Goal: Use online tool/utility: Use online tool/utility

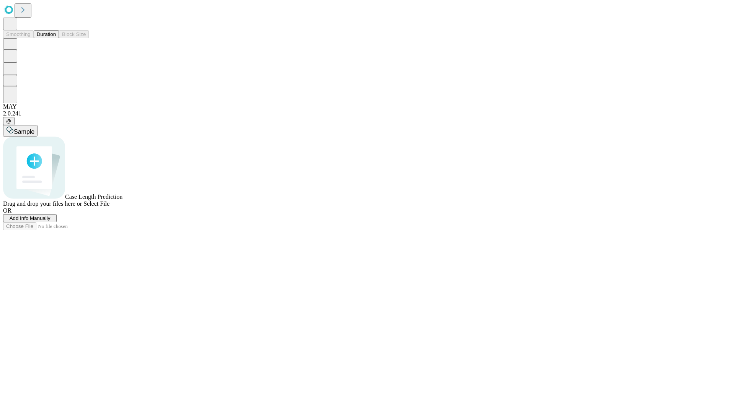
click at [56, 38] on button "Duration" at bounding box center [46, 34] width 25 height 8
click at [51, 221] on span "Add Info Manually" at bounding box center [30, 219] width 41 height 6
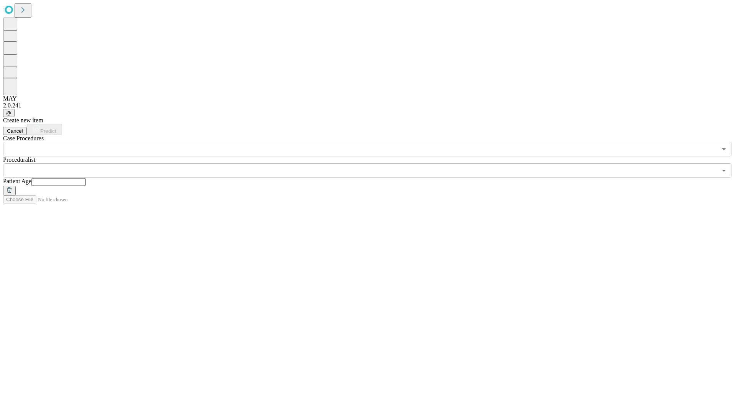
click at [86, 178] on input "text" at bounding box center [58, 182] width 54 height 8
type input "**"
click at [373, 163] on input "text" at bounding box center [360, 170] width 714 height 15
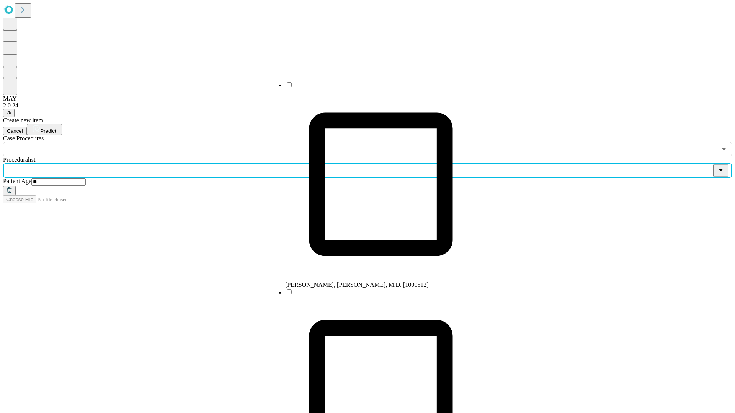
click at [373, 88] on li "[PERSON_NAME], [PERSON_NAME], M.D. [1000512]" at bounding box center [380, 184] width 191 height 207
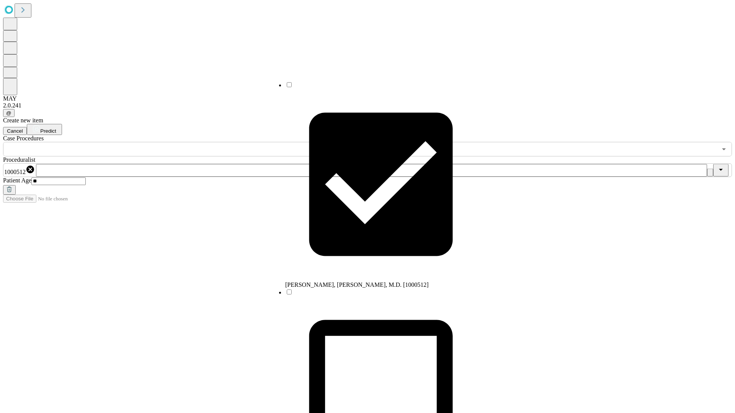
click at [161, 142] on input "text" at bounding box center [360, 149] width 714 height 15
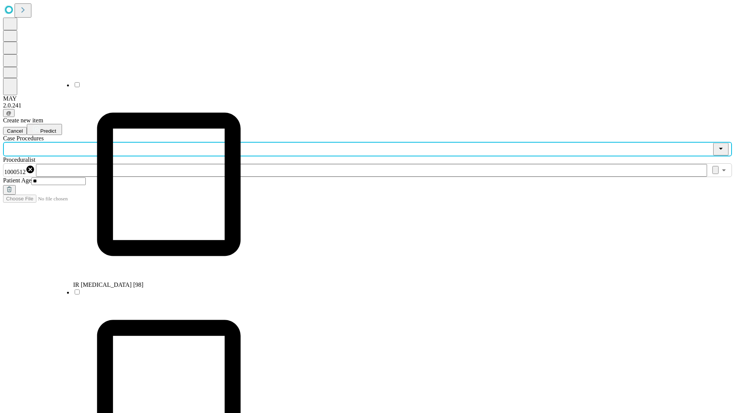
click at [161, 88] on li "IR [MEDICAL_DATA] [98]" at bounding box center [168, 184] width 191 height 207
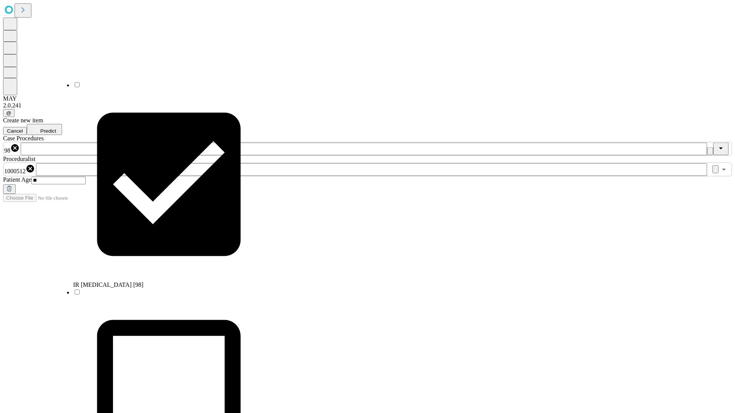
click at [56, 128] on span "Predict" at bounding box center [48, 131] width 16 height 6
